Goal: Complete application form: Complete application form

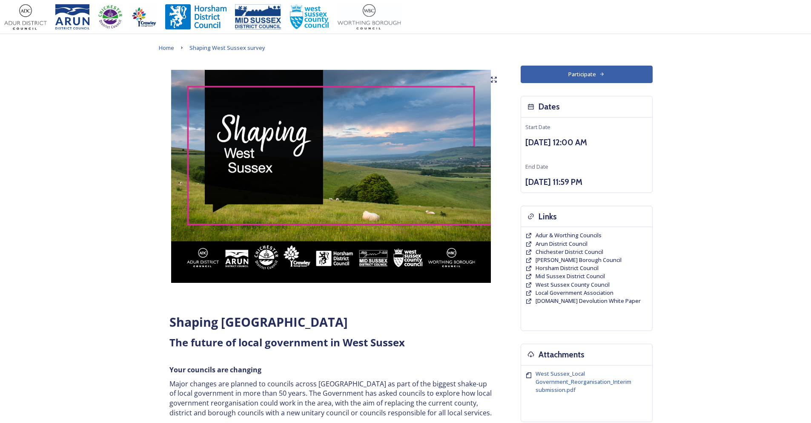
scroll to position [213, 0]
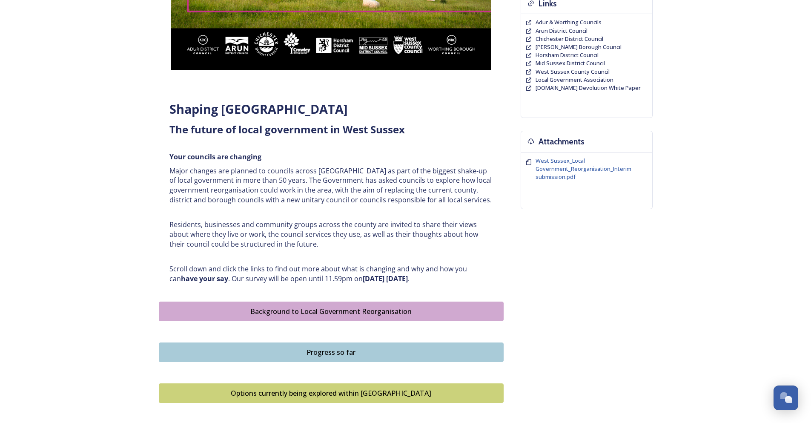
click at [330, 310] on div "Background to Local Government Reorganisation" at bounding box center [330, 311] width 335 height 10
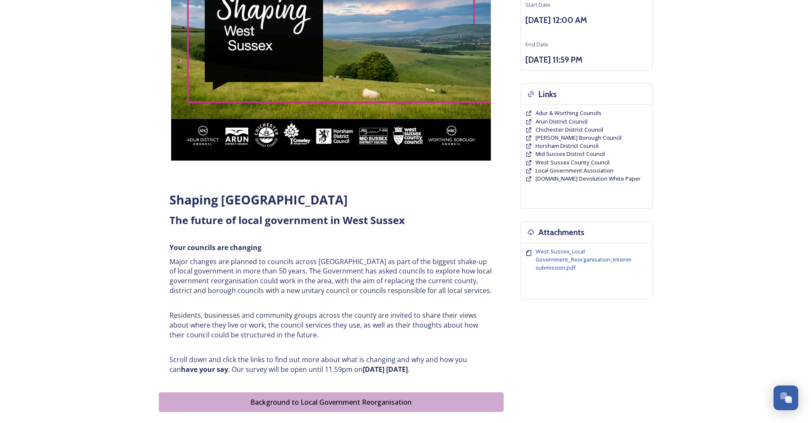
scroll to position [255, 0]
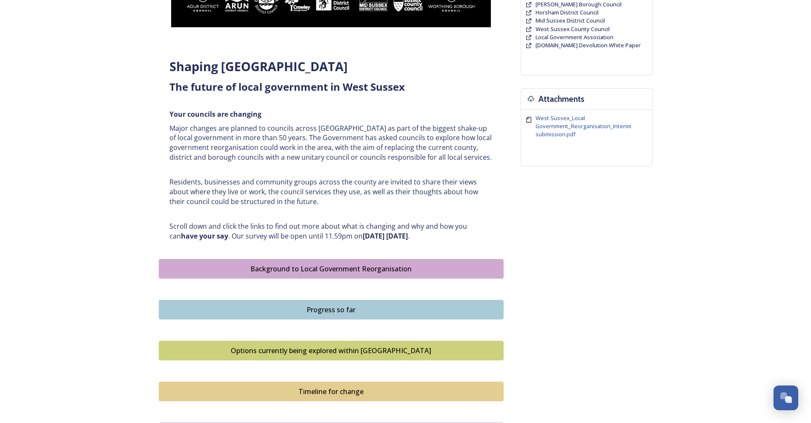
click at [347, 308] on div "Progress so far" at bounding box center [330, 309] width 335 height 10
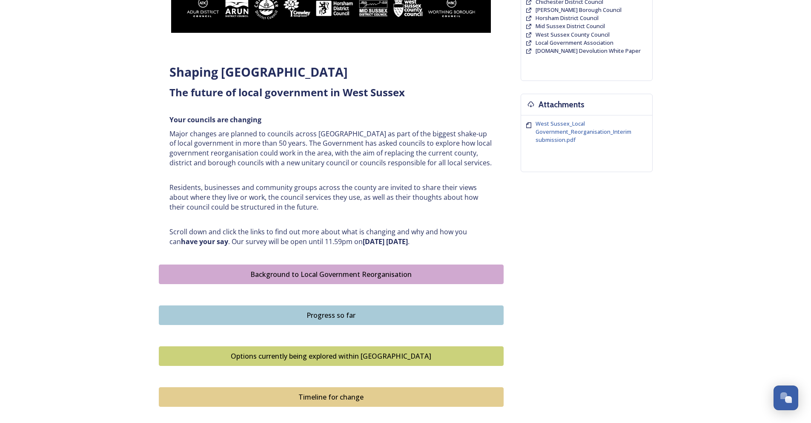
scroll to position [298, 0]
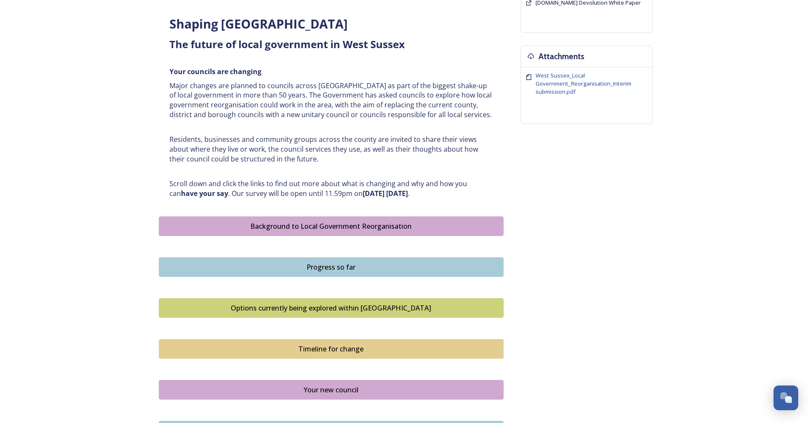
click at [377, 313] on div "Options currently being explored within [GEOGRAPHIC_DATA]" at bounding box center [330, 308] width 335 height 10
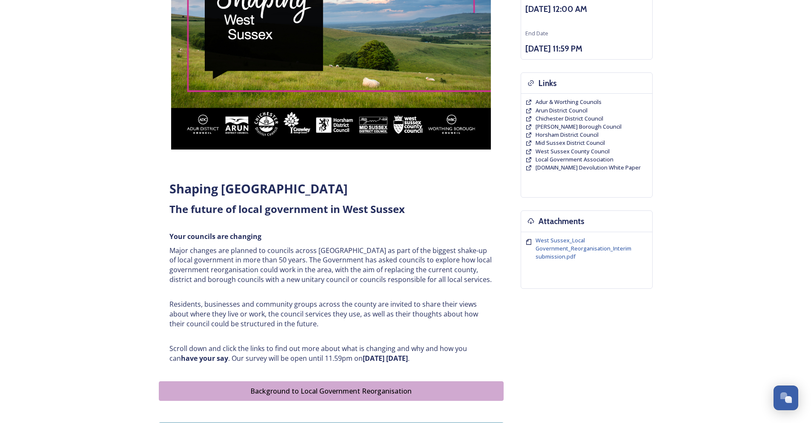
scroll to position [298, 0]
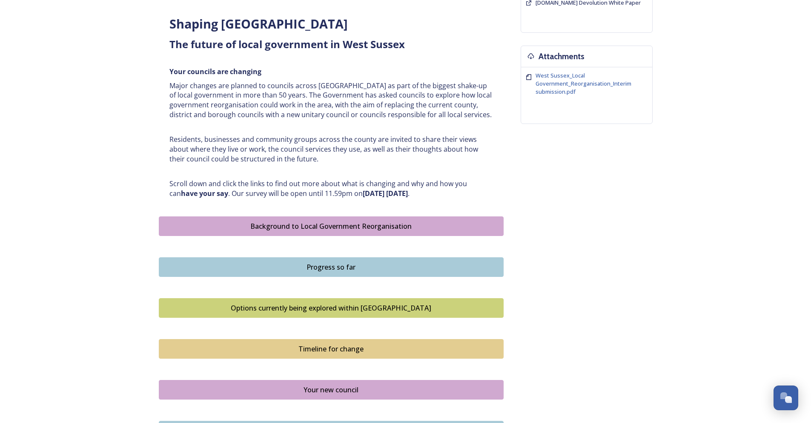
click at [343, 351] on div "Timeline for change" at bounding box center [330, 349] width 335 height 10
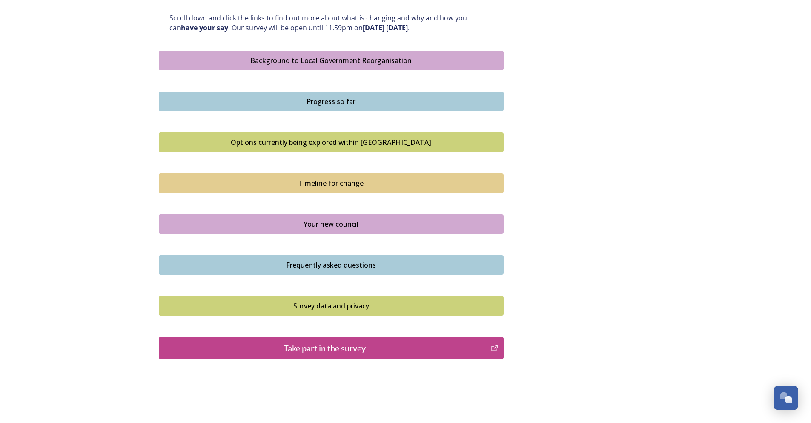
scroll to position [468, 0]
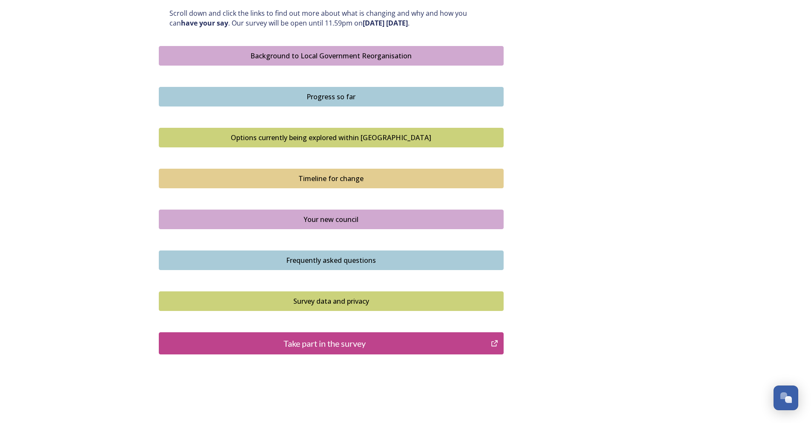
click at [345, 219] on div "Your new council" at bounding box center [330, 219] width 335 height 10
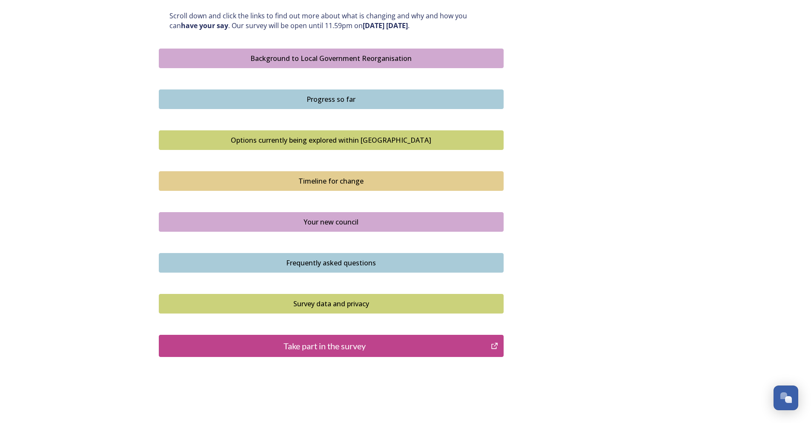
scroll to position [493, 0]
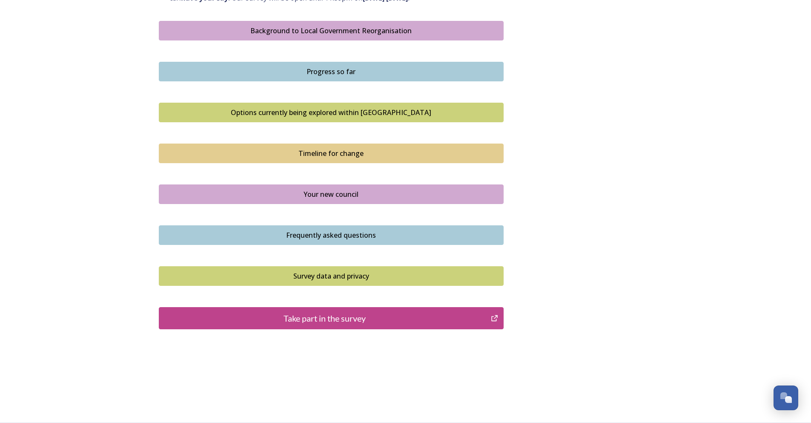
click at [349, 236] on div "Frequently asked questions" at bounding box center [330, 235] width 335 height 10
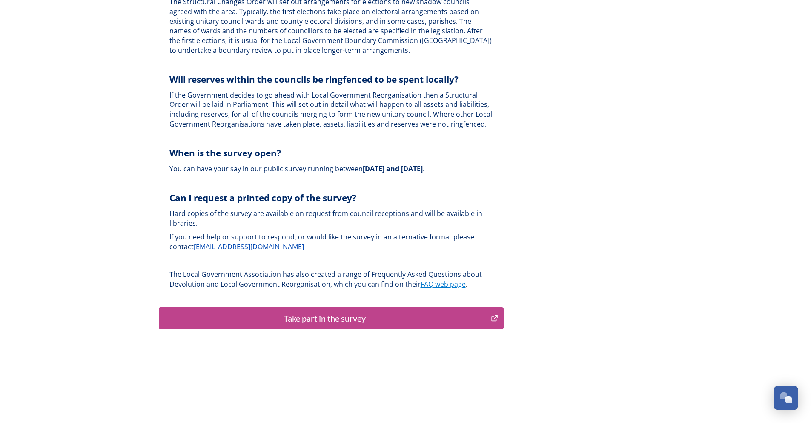
scroll to position [2466, 0]
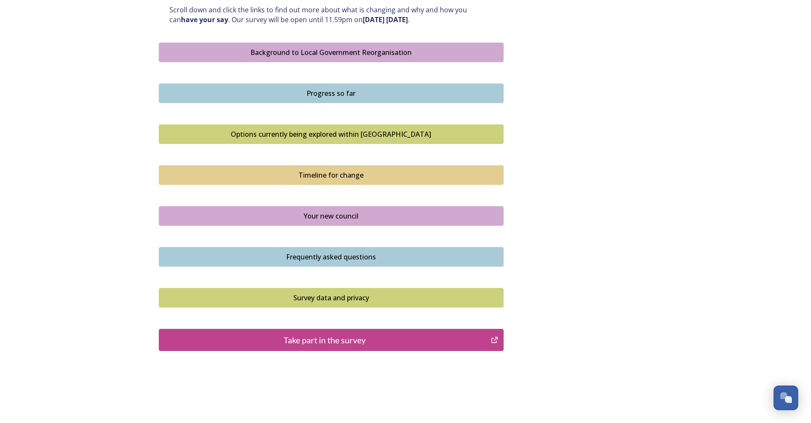
scroll to position [493, 0]
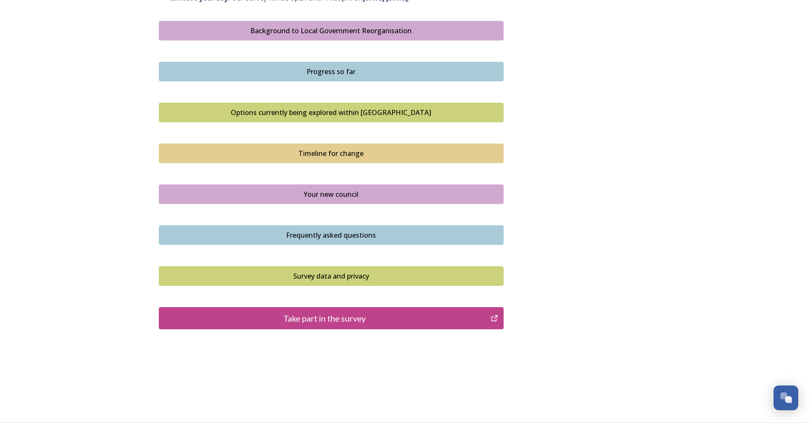
drag, startPoint x: 340, startPoint y: 275, endPoint x: 347, endPoint y: 273, distance: 7.5
click at [343, 274] on div "Survey data and privacy" at bounding box center [330, 276] width 335 height 10
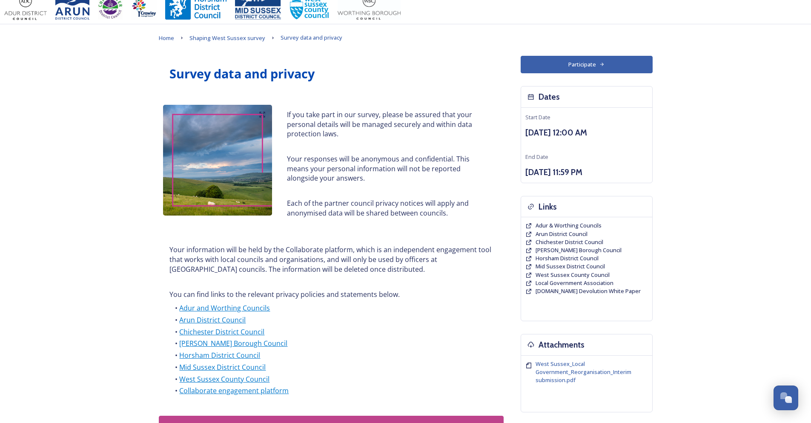
scroll to position [43, 0]
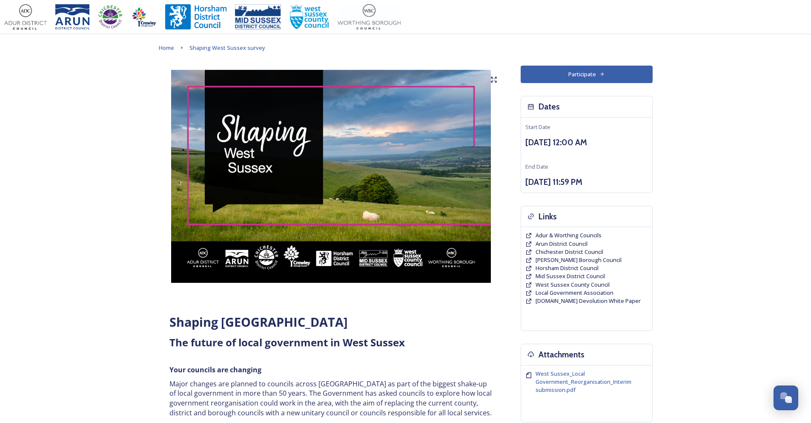
click at [586, 72] on button "Participate" at bounding box center [587, 74] width 132 height 17
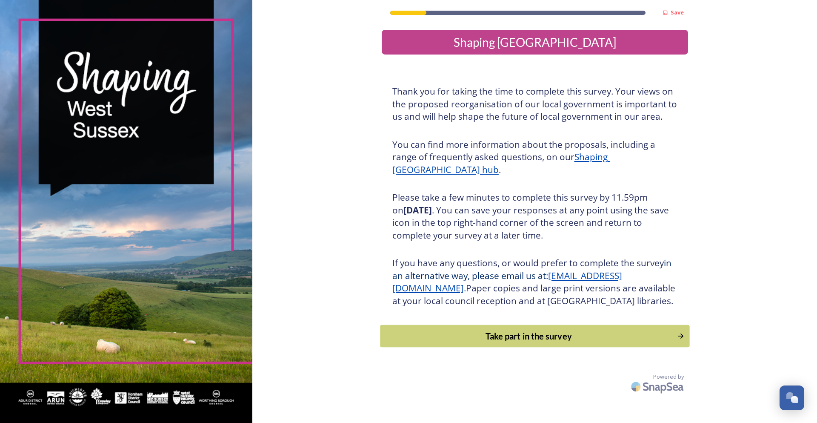
click at [527, 342] on div "Take part in the survey" at bounding box center [529, 336] width 288 height 13
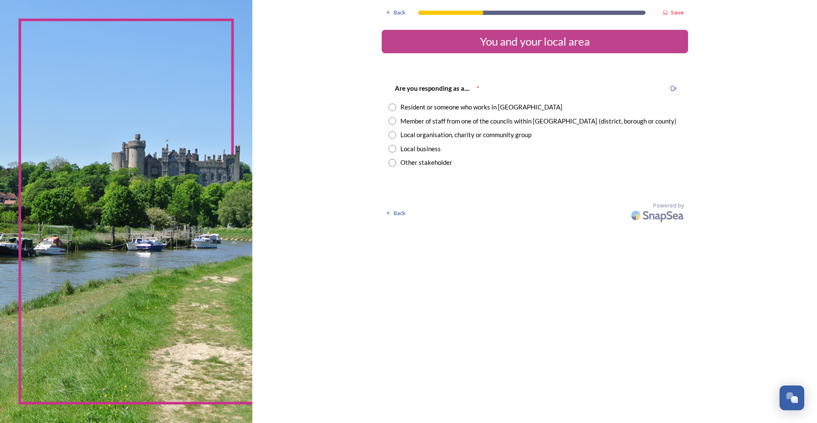
click at [409, 106] on div "Resident or someone who works in [GEOGRAPHIC_DATA]" at bounding box center [482, 107] width 162 height 10
radio input "true"
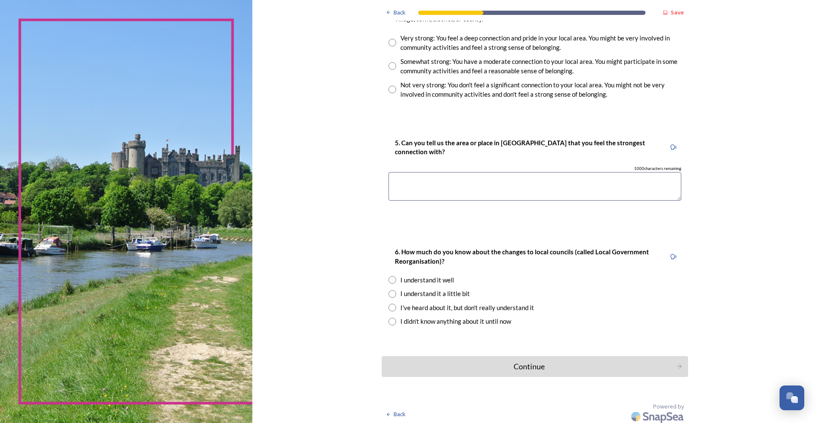
scroll to position [580, 0]
